Goal: Information Seeking & Learning: Find specific fact

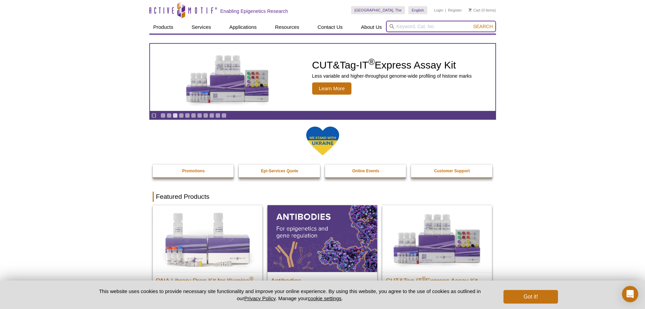
click at [419, 27] on input "search" at bounding box center [441, 27] width 110 height 12
paste input "Anti-N4-methylcytosine antibody"
type input "Anti-N4-methylcytosine antibody"
click at [490, 27] on span "Search" at bounding box center [483, 26] width 20 height 5
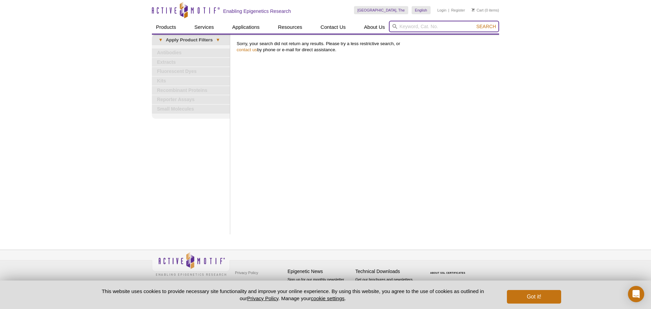
click at [447, 21] on input "search" at bounding box center [444, 27] width 110 height 12
type input "4mC"
click at [474, 23] on button "Search" at bounding box center [486, 26] width 24 height 6
